Goal: Complete application form

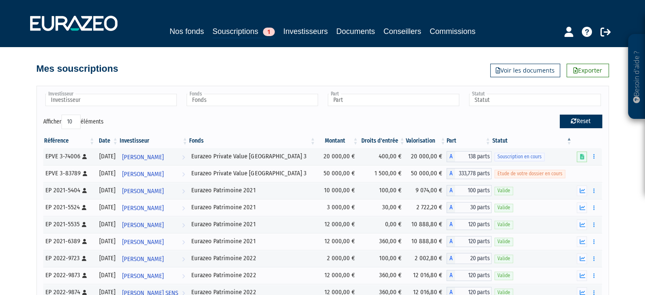
click at [591, 123] on button "Reset" at bounding box center [581, 122] width 42 height 14
type input "Investisseur"
type input "Fonds"
type input "Part"
type input "Statut"
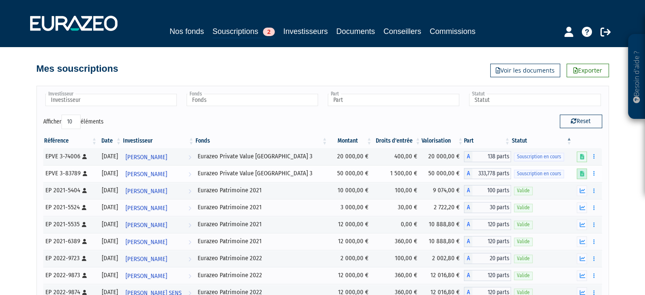
click at [584, 174] on icon at bounding box center [582, 174] width 4 height 6
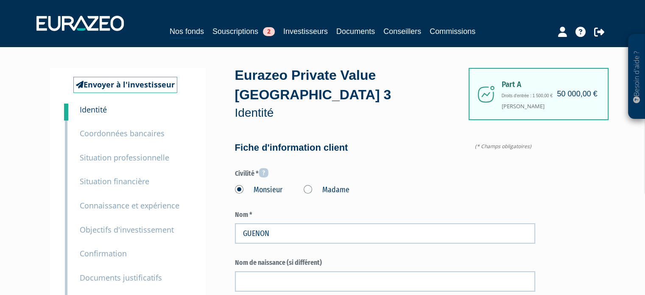
type input "6 21 49 41 80"
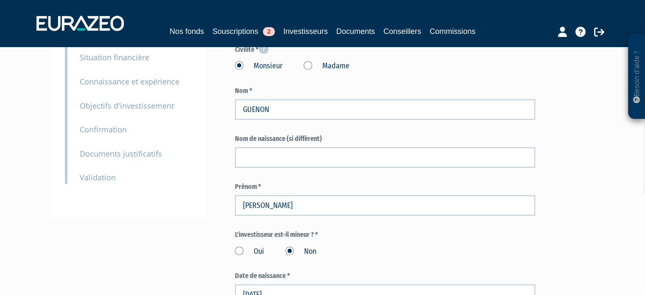
scroll to position [127, 0]
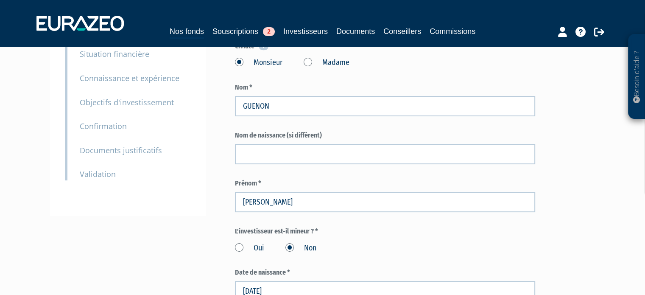
click at [122, 152] on small "Documents justificatifs" at bounding box center [121, 150] width 82 height 10
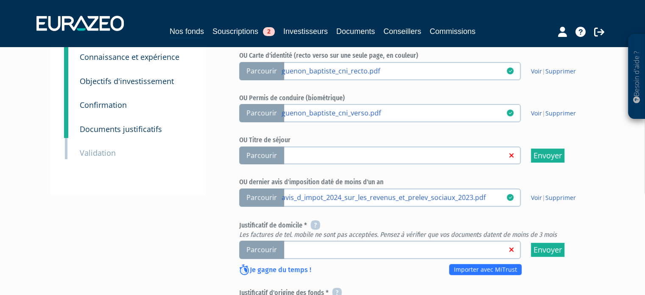
scroll to position [212, 0]
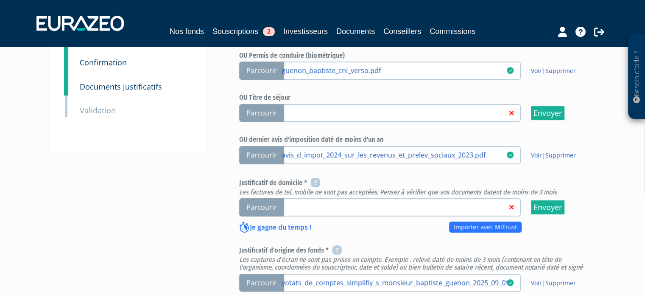
click at [262, 204] on span "Parcourir" at bounding box center [261, 207] width 45 height 18
click at [0, 0] on input "Parcourir" at bounding box center [0, 0] width 0 height 0
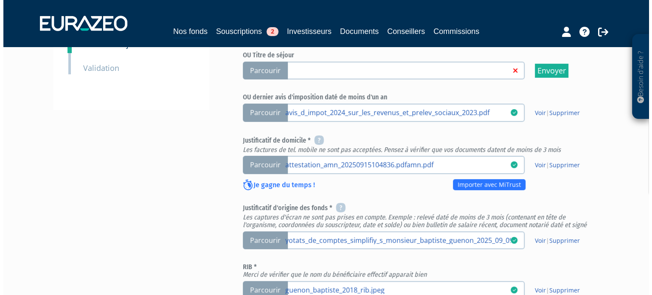
scroll to position [433, 0]
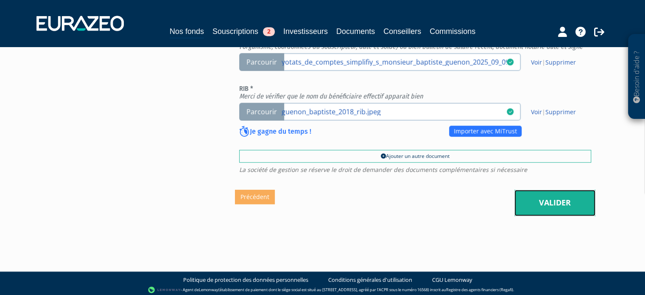
click at [546, 201] on link "Valider" at bounding box center [555, 203] width 81 height 26
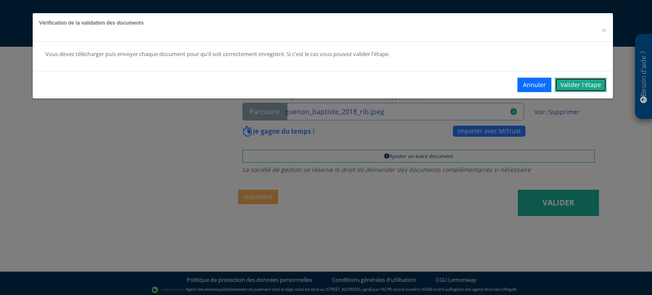
click at [580, 87] on link "Valider l'étape" at bounding box center [581, 85] width 52 height 14
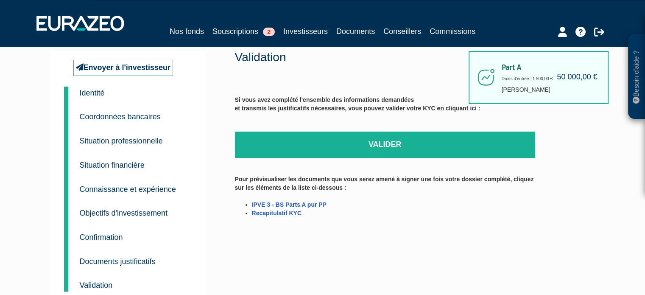
scroll to position [4, 0]
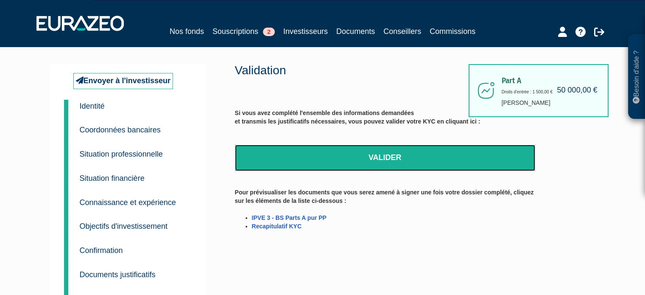
click at [367, 163] on link "Valider" at bounding box center [385, 158] width 300 height 26
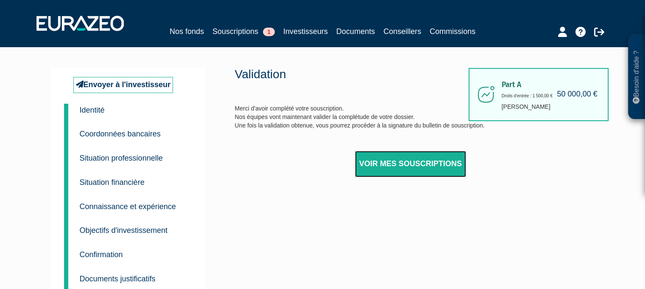
click at [395, 156] on link "Voir mes souscriptions" at bounding box center [410, 164] width 111 height 26
